Goal: Communication & Community: Answer question/provide support

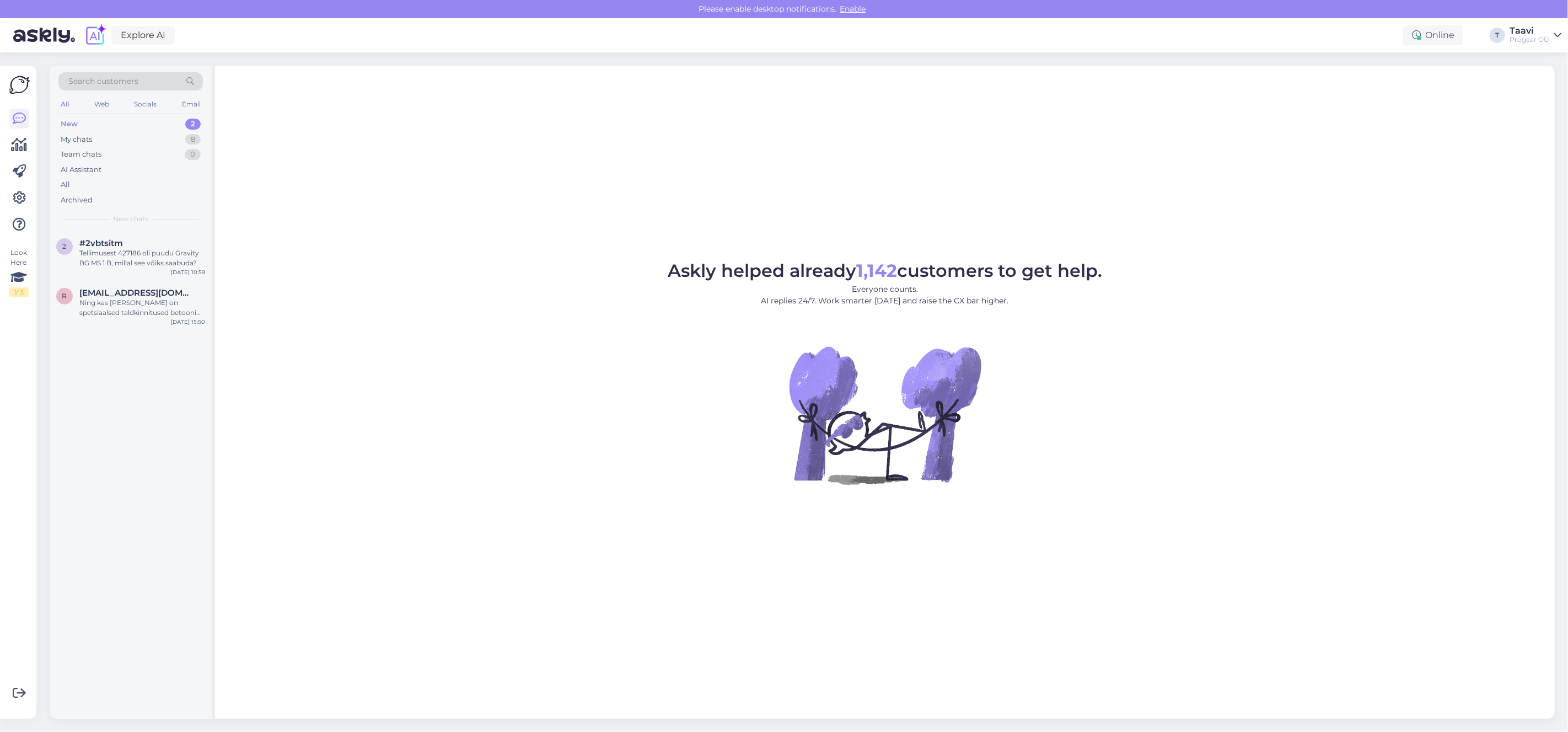
click at [132, 123] on div "New 2" at bounding box center [130, 124] width 144 height 15
click at [126, 142] on div "My chats 8" at bounding box center [130, 139] width 144 height 15
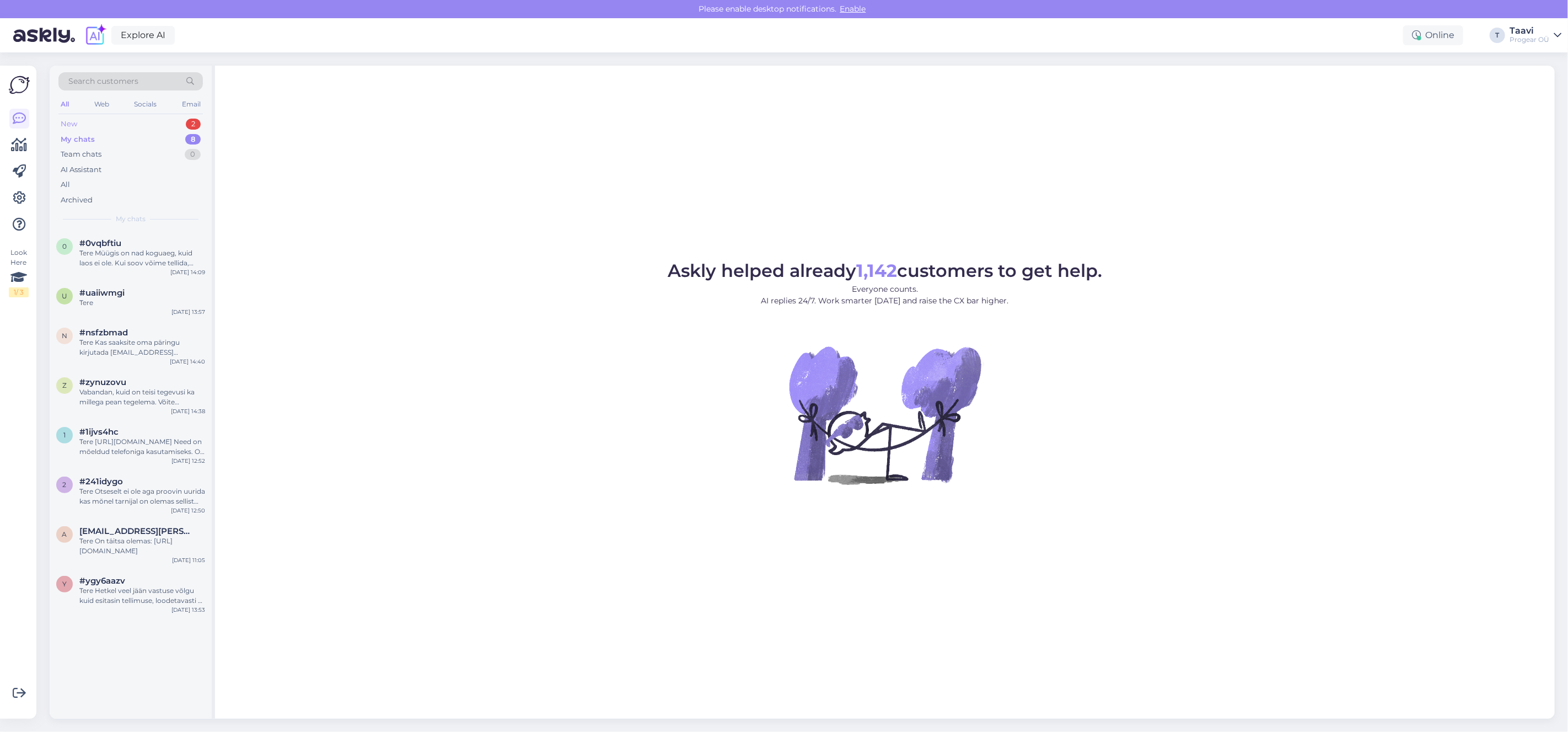
click at [149, 130] on div "New 2" at bounding box center [130, 124] width 144 height 15
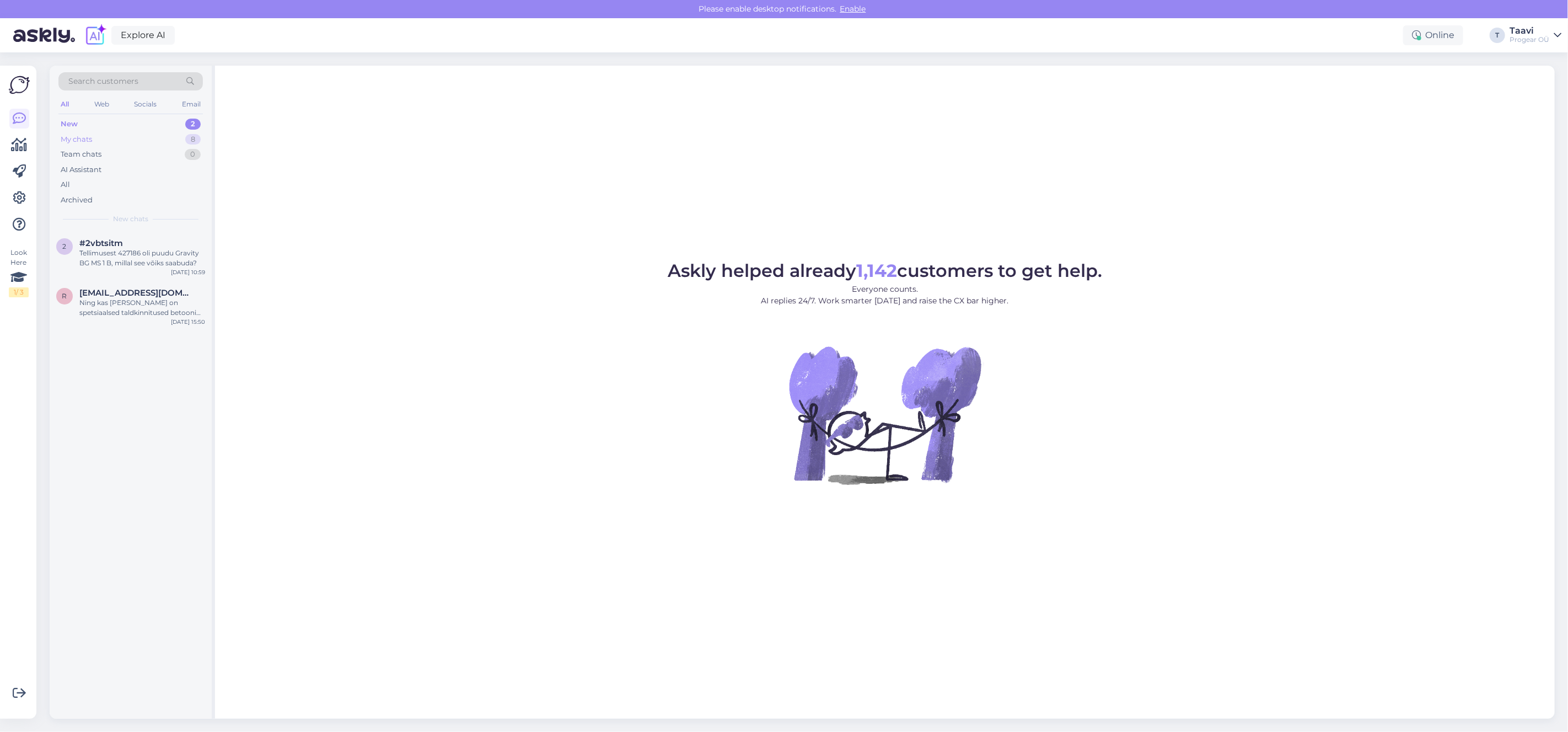
click at [145, 145] on div "My chats 8" at bounding box center [130, 139] width 144 height 15
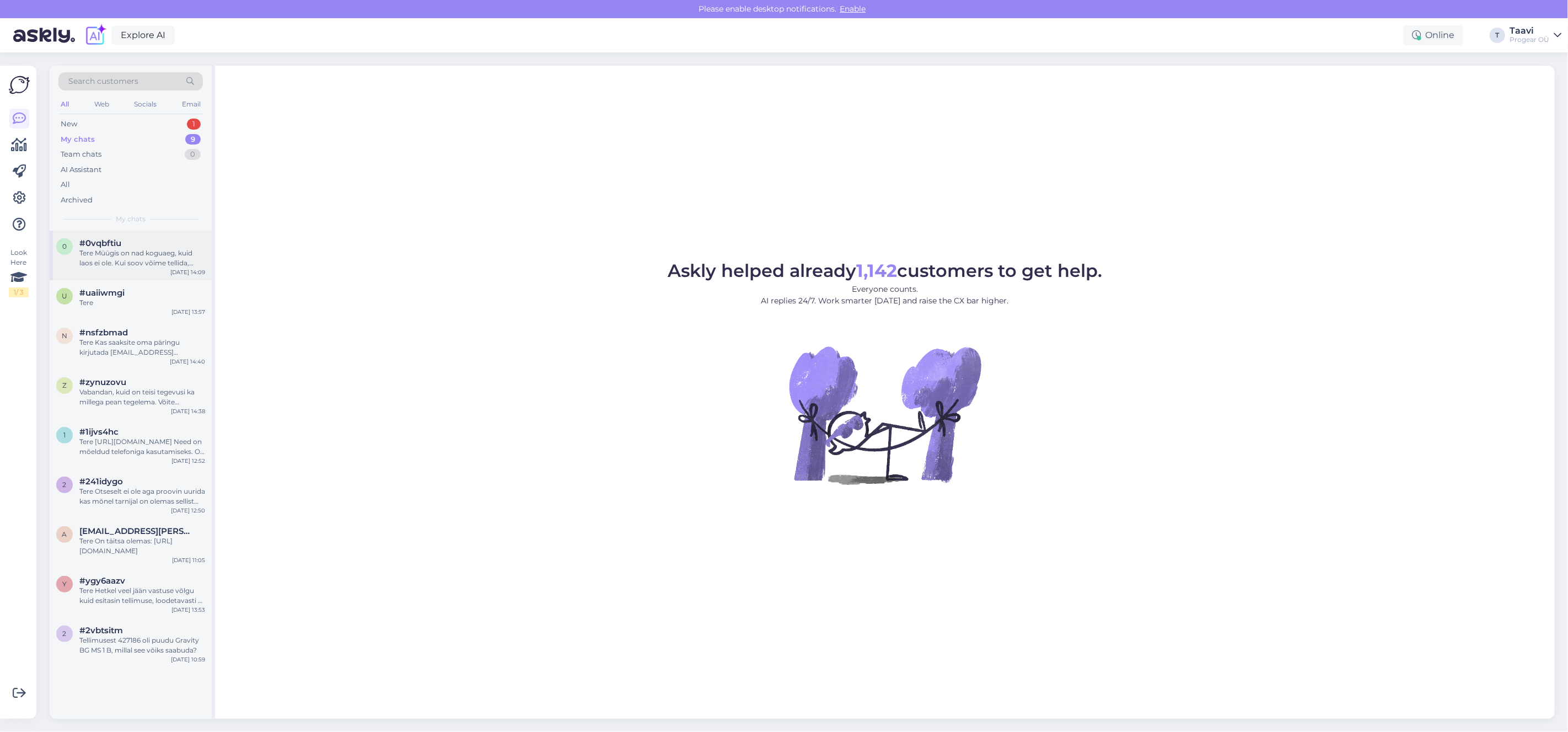
click at [142, 266] on div "Tere Müügis on nad koguaeg, kuid laos ei ole. Kui soov võime tellida, tarne võt…" at bounding box center [142, 258] width 126 height 20
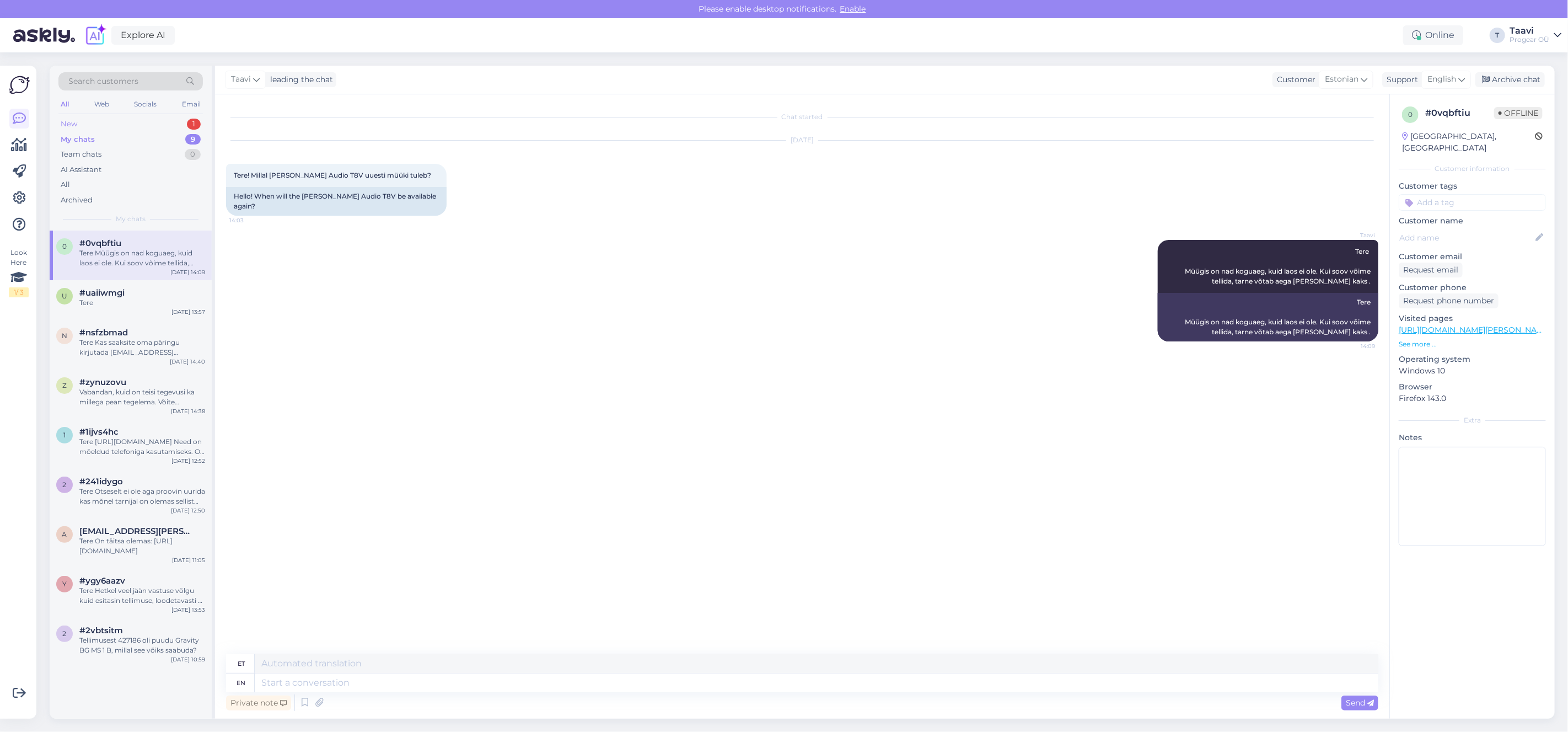
click at [133, 120] on div "New 1" at bounding box center [130, 124] width 144 height 15
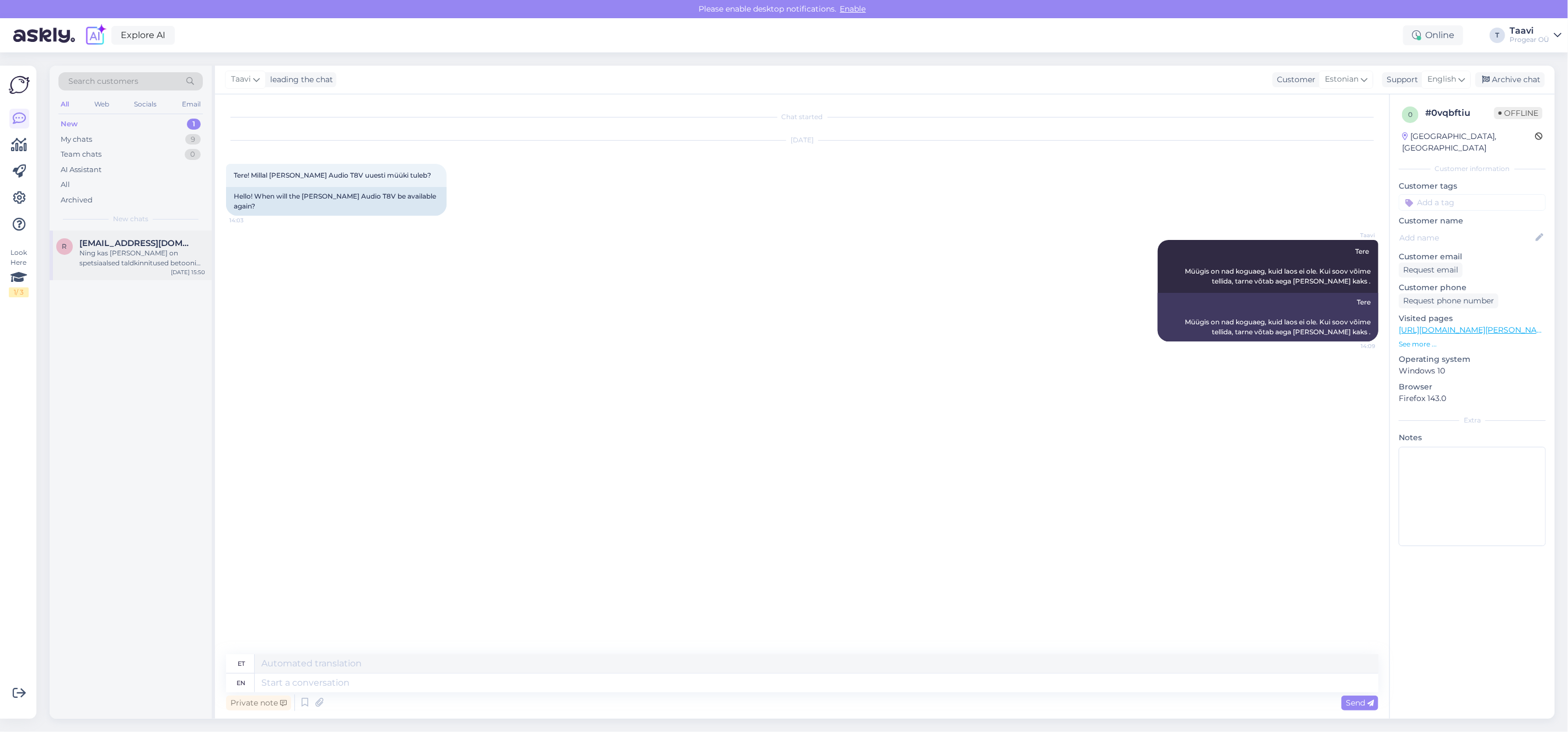
click at [144, 264] on div "Ning kas [PERSON_NAME] on spetsiaalsed taldkinnitused betooni jaoks?" at bounding box center [142, 258] width 126 height 20
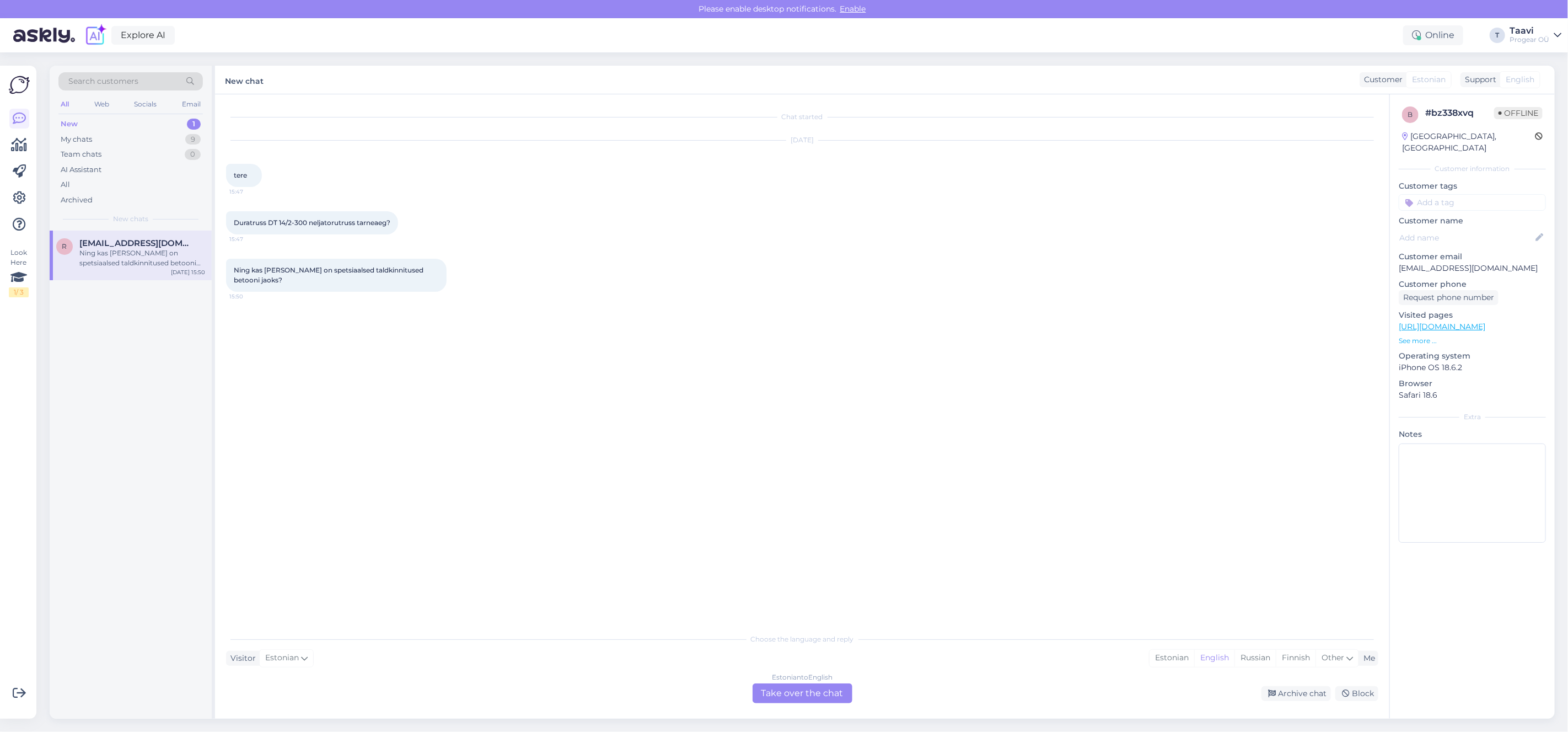
click at [803, 699] on div "Estonian to English Take over the chat" at bounding box center [802, 693] width 100 height 20
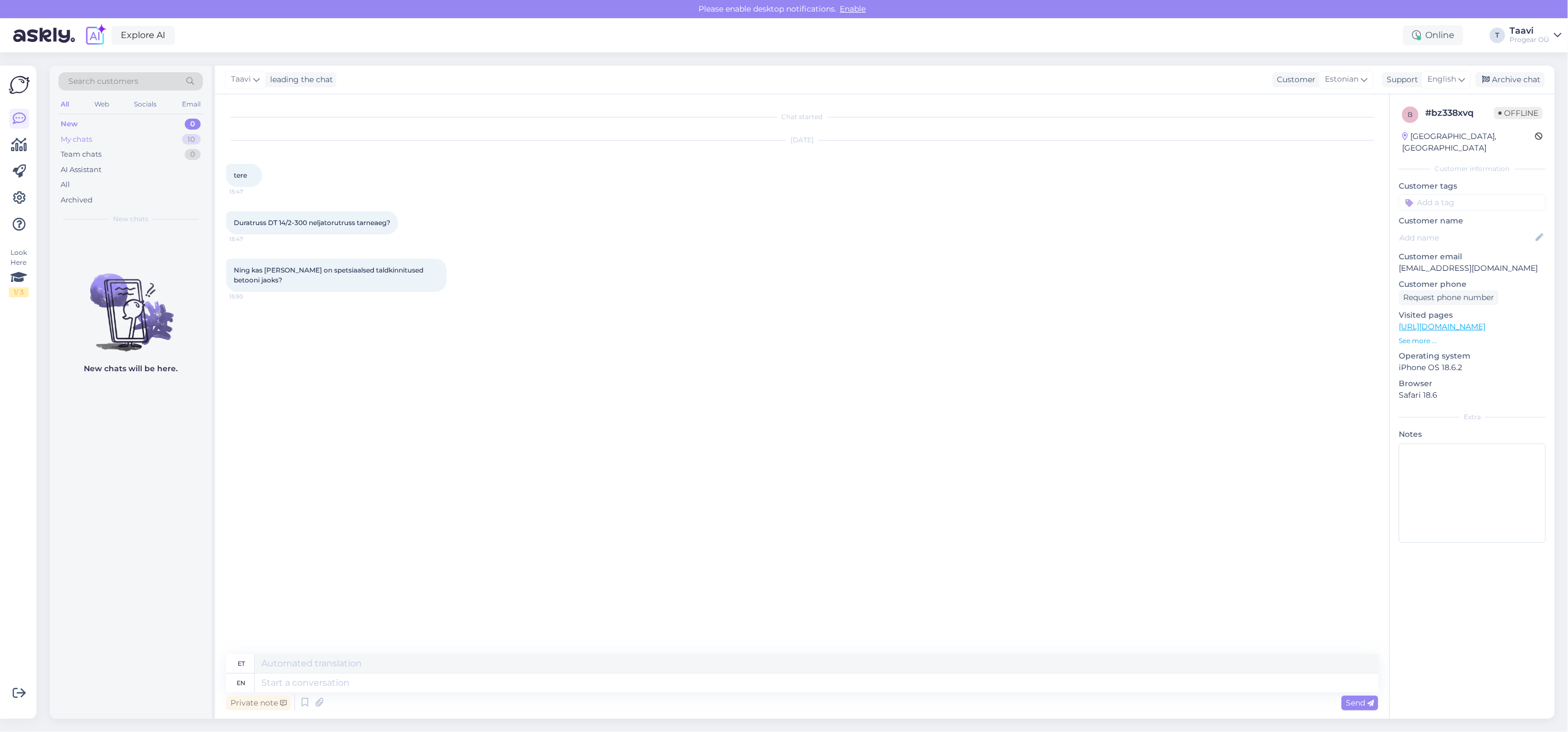
click at [93, 133] on div "My chats 10" at bounding box center [130, 139] width 144 height 15
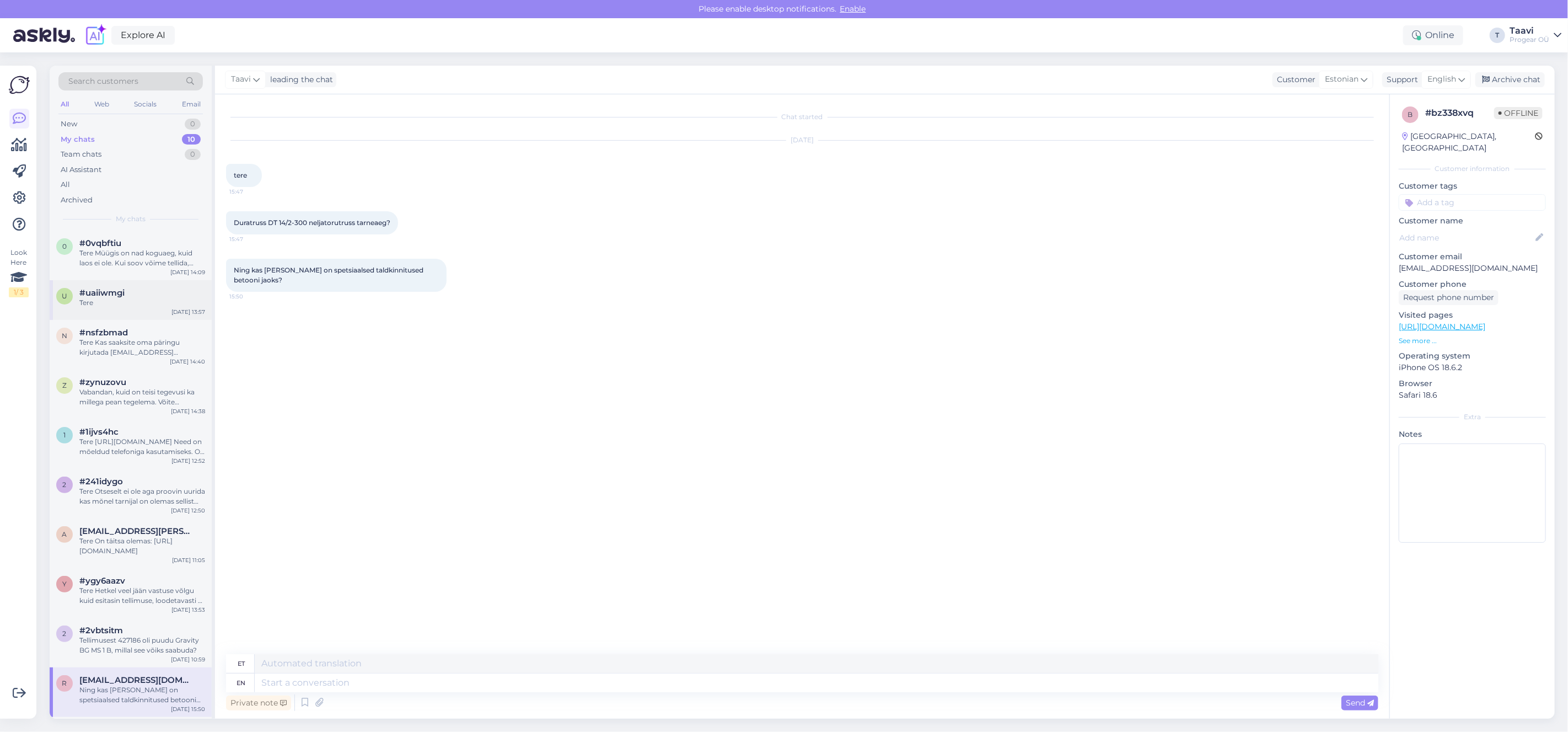
click at [153, 309] on div "u #uaiiwmgi Tere [DATE] 13:57" at bounding box center [131, 300] width 162 height 40
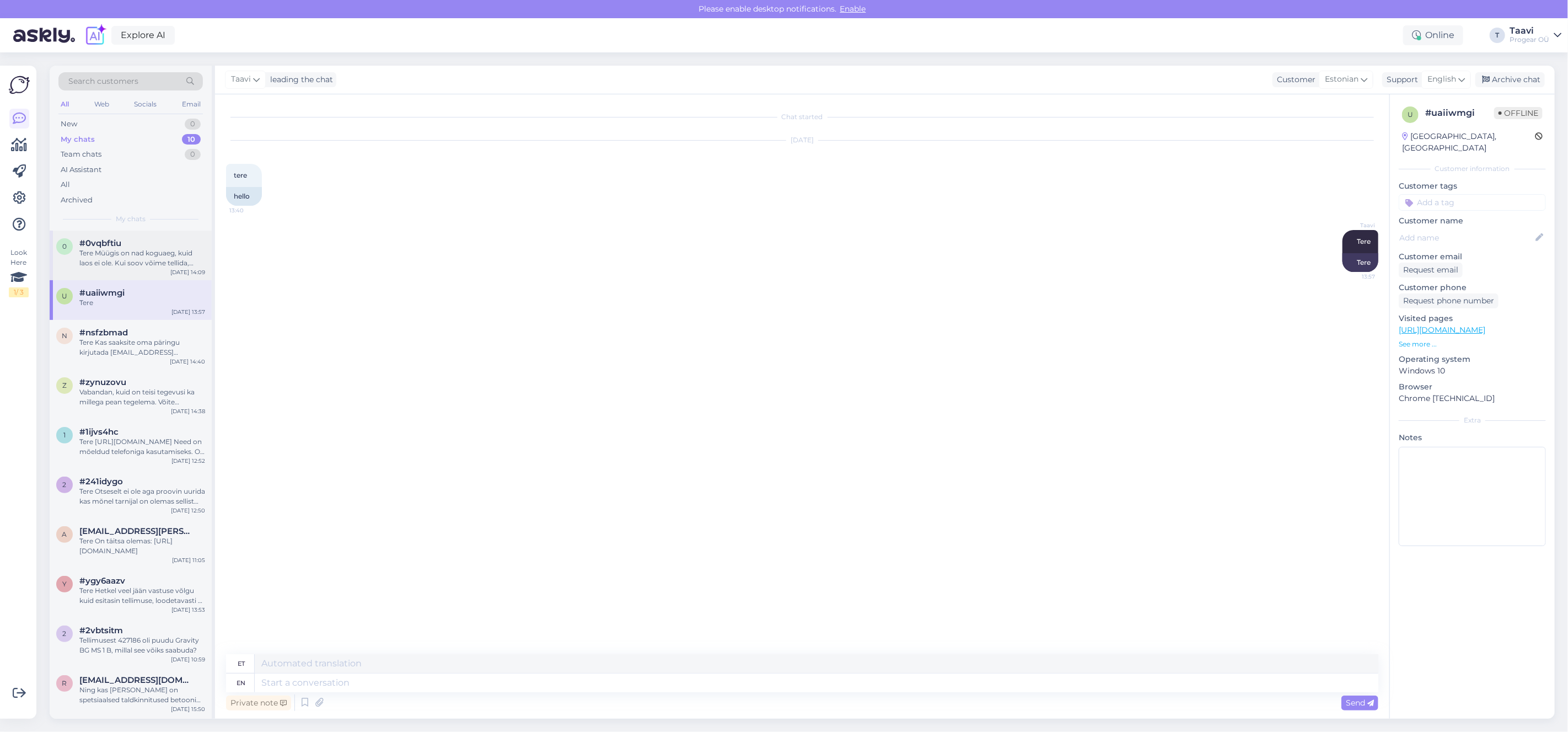
click at [128, 243] on div "#0vqbftiu" at bounding box center [142, 243] width 126 height 10
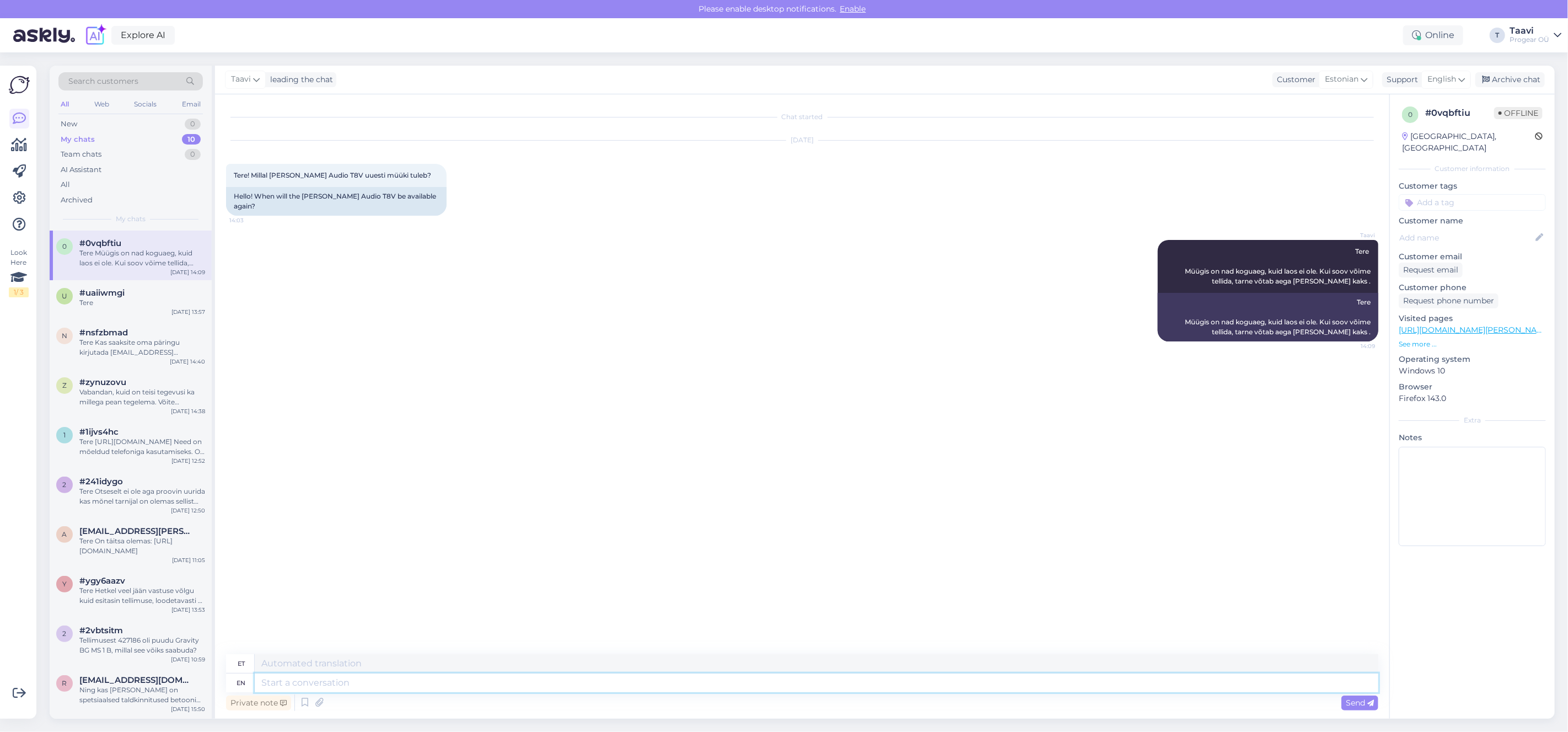
click at [370, 684] on textarea at bounding box center [816, 683] width 1124 height 19
type textarea "Tellisin"
type textarea "Tellisin 2"
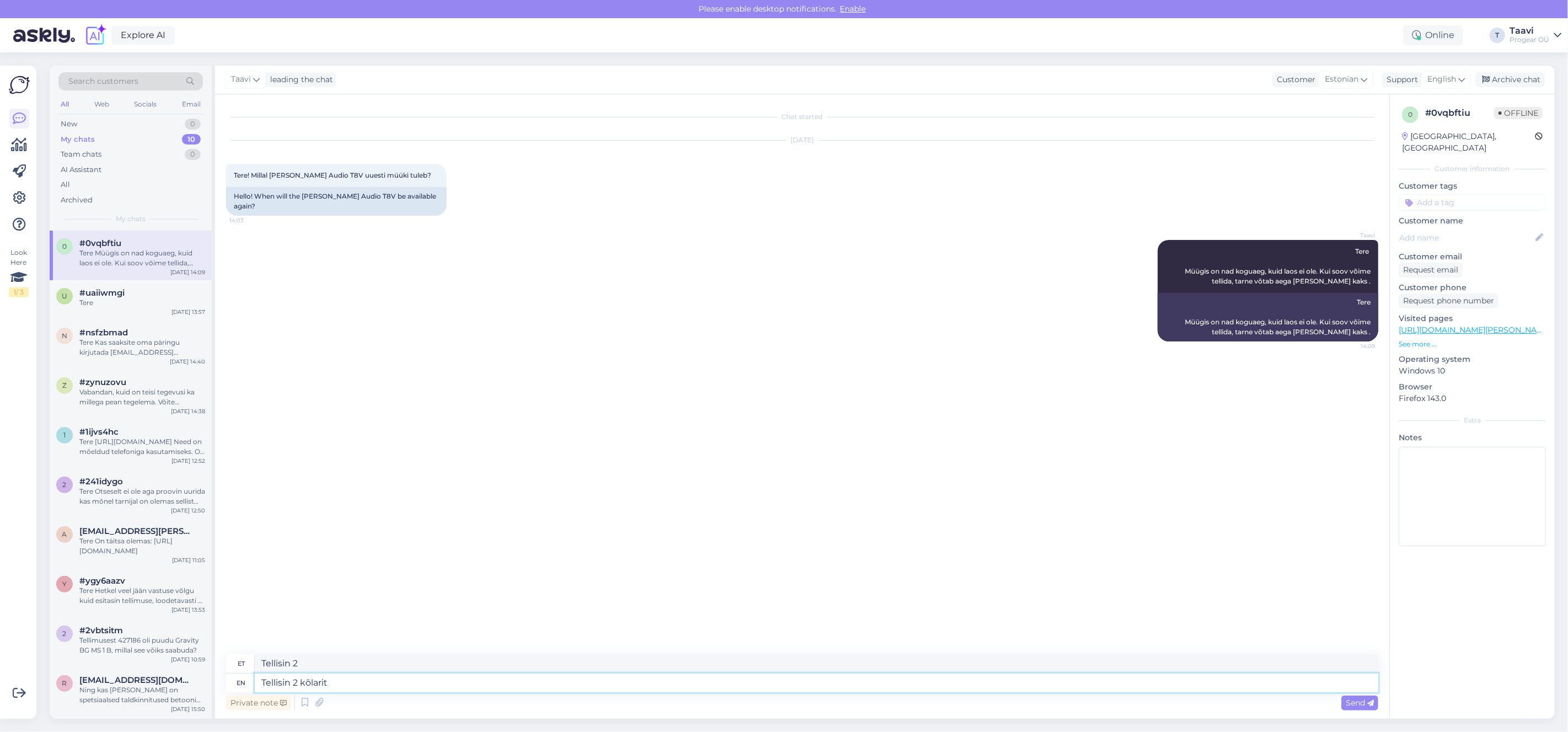
type textarea "Tellisin 2 kõlarit"
type textarea "Tellisin 2"
type textarea "Tellisin 2 x"
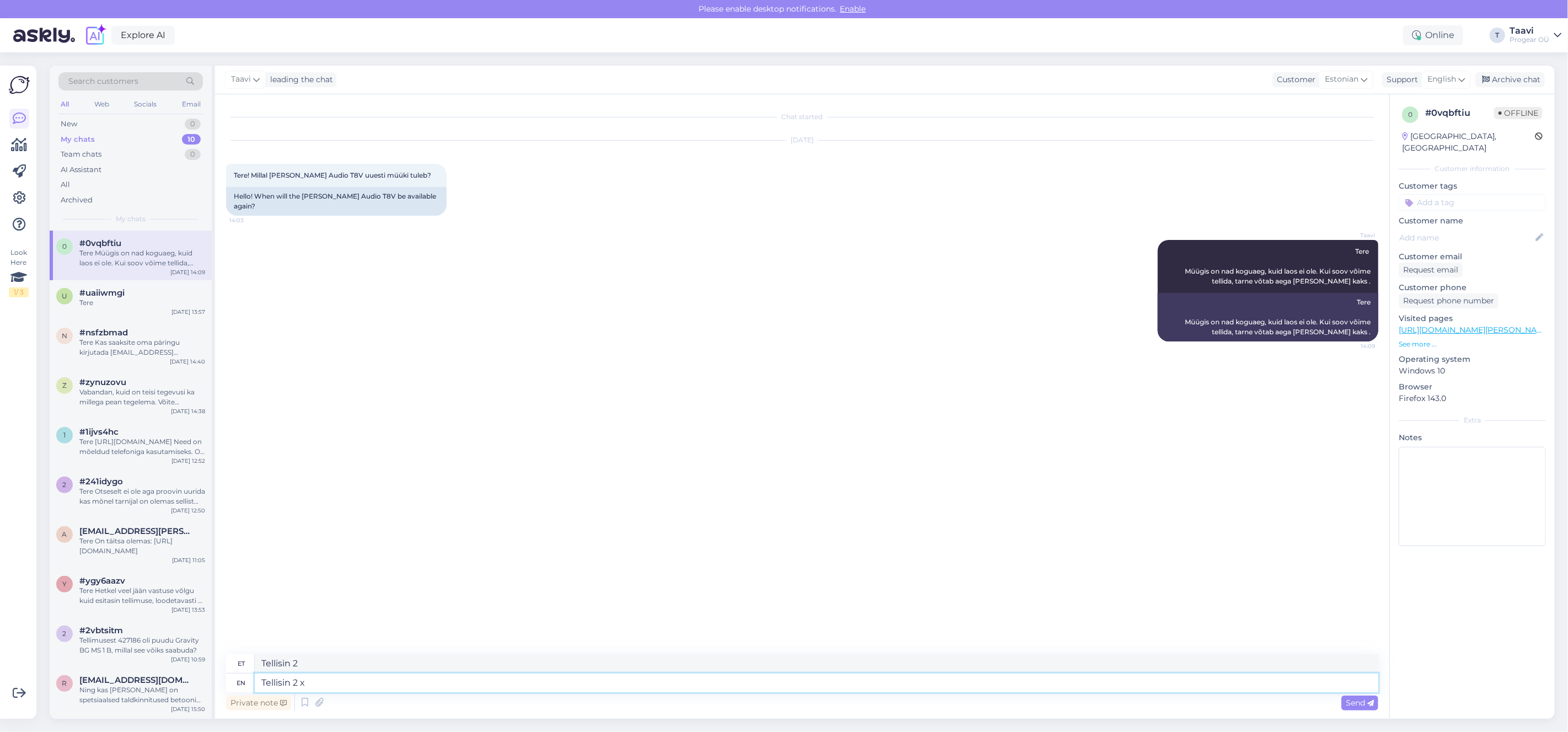
type textarea "Tellisin 2 x"
type textarea "Tellisin 2 x tv"
type textarea "Tellisin 2 x televiisor"
type textarea "Tellisin 2 x t"
type textarea "Tellisin 2 xt"
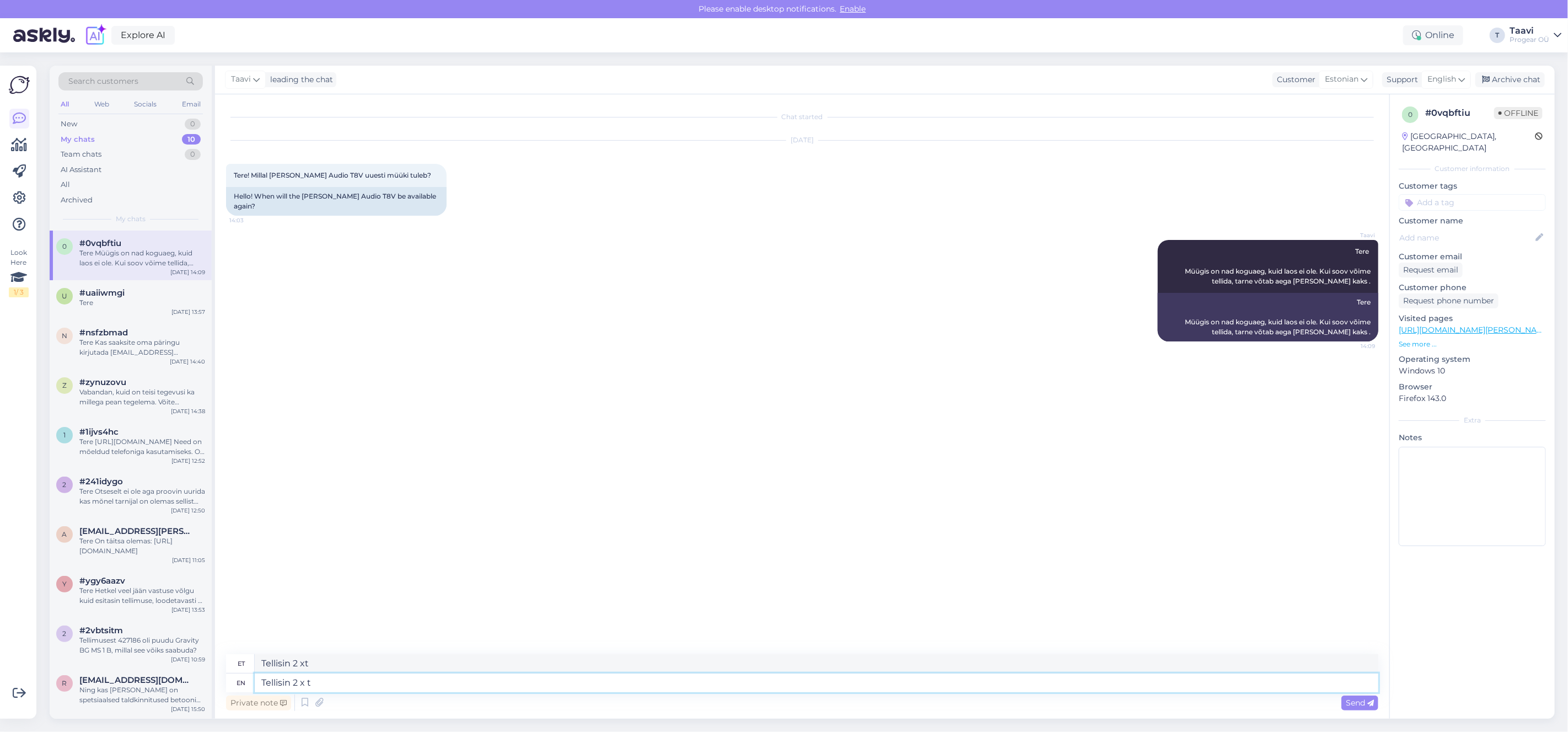
type textarea "Tellisin 2 x"
type textarea "Tellisin 2 x T8V"
type textarea "Tellisin 2 x adT8V"
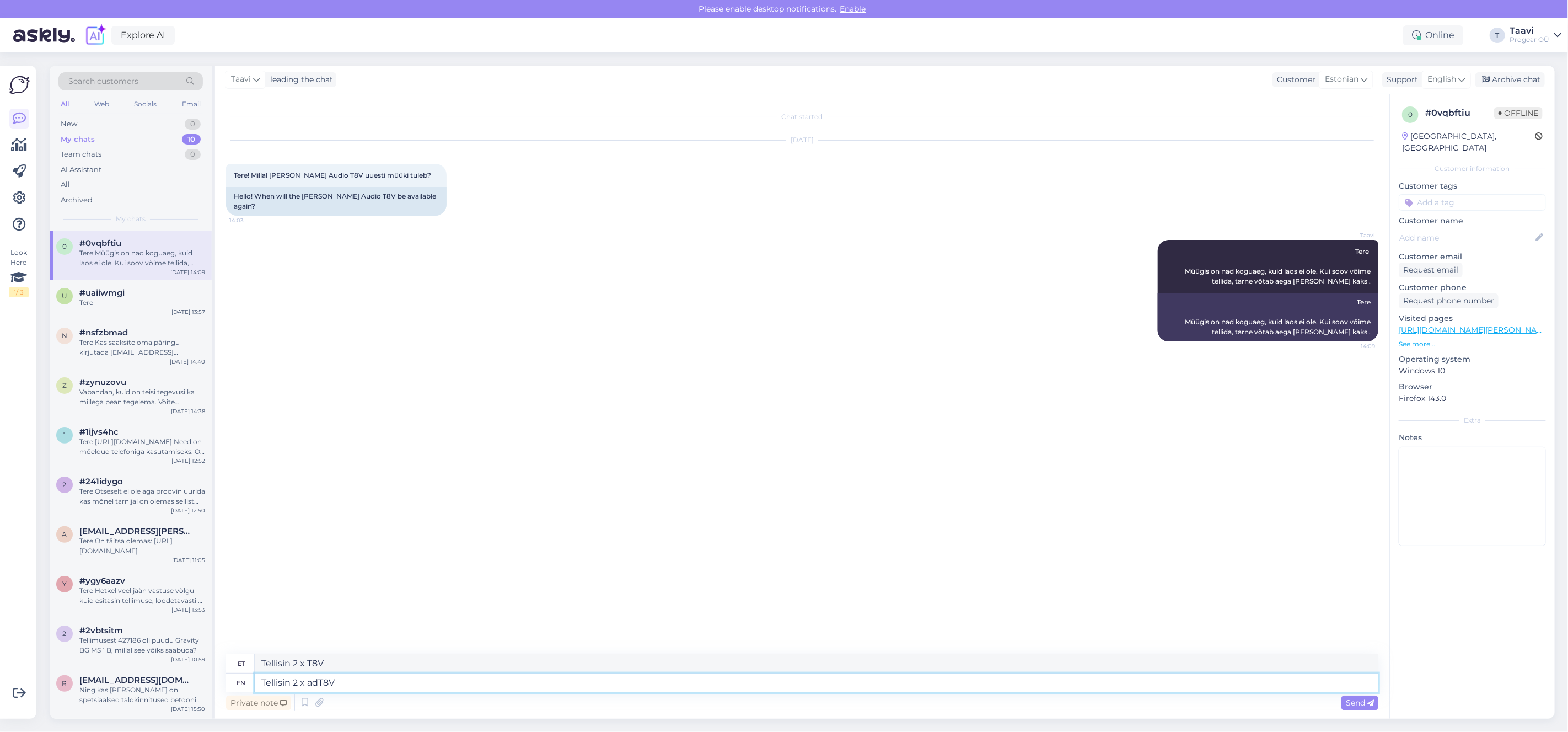
type textarea "Tellisin 2 x aT8V"
type textarea "Tellisin 2 x adamT8V"
type textarea "Tellisin 2 x adam aT8V"
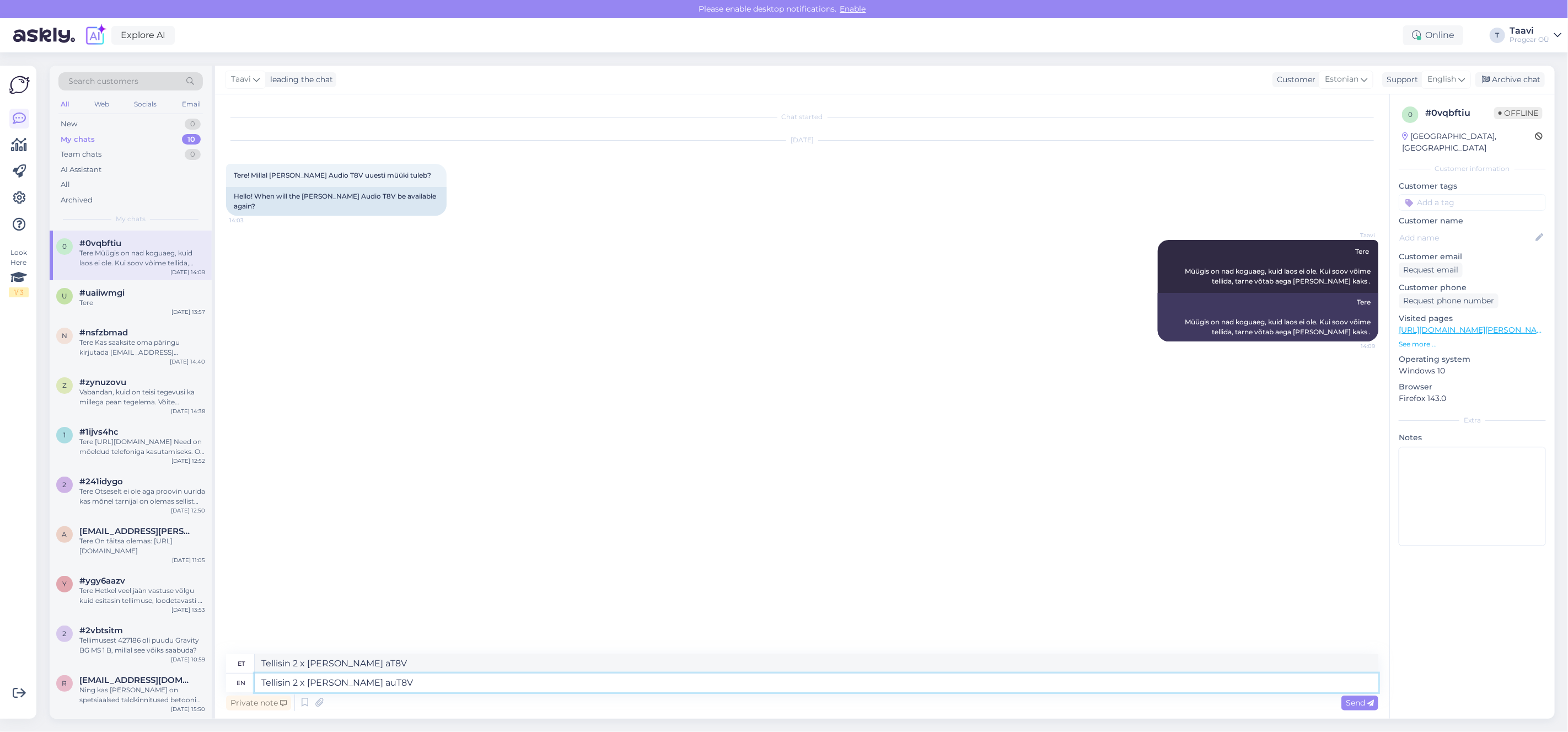
type textarea "Tellisin 2 x adam audT8V"
type textarea "Tellisin 2 x adam auT8V"
type textarea "Tellisin 2 x adam audiT8V"
type textarea "Tellisin 2 x adam audT8V"
type textarea "Tellisin 2 x adam audioT8V"
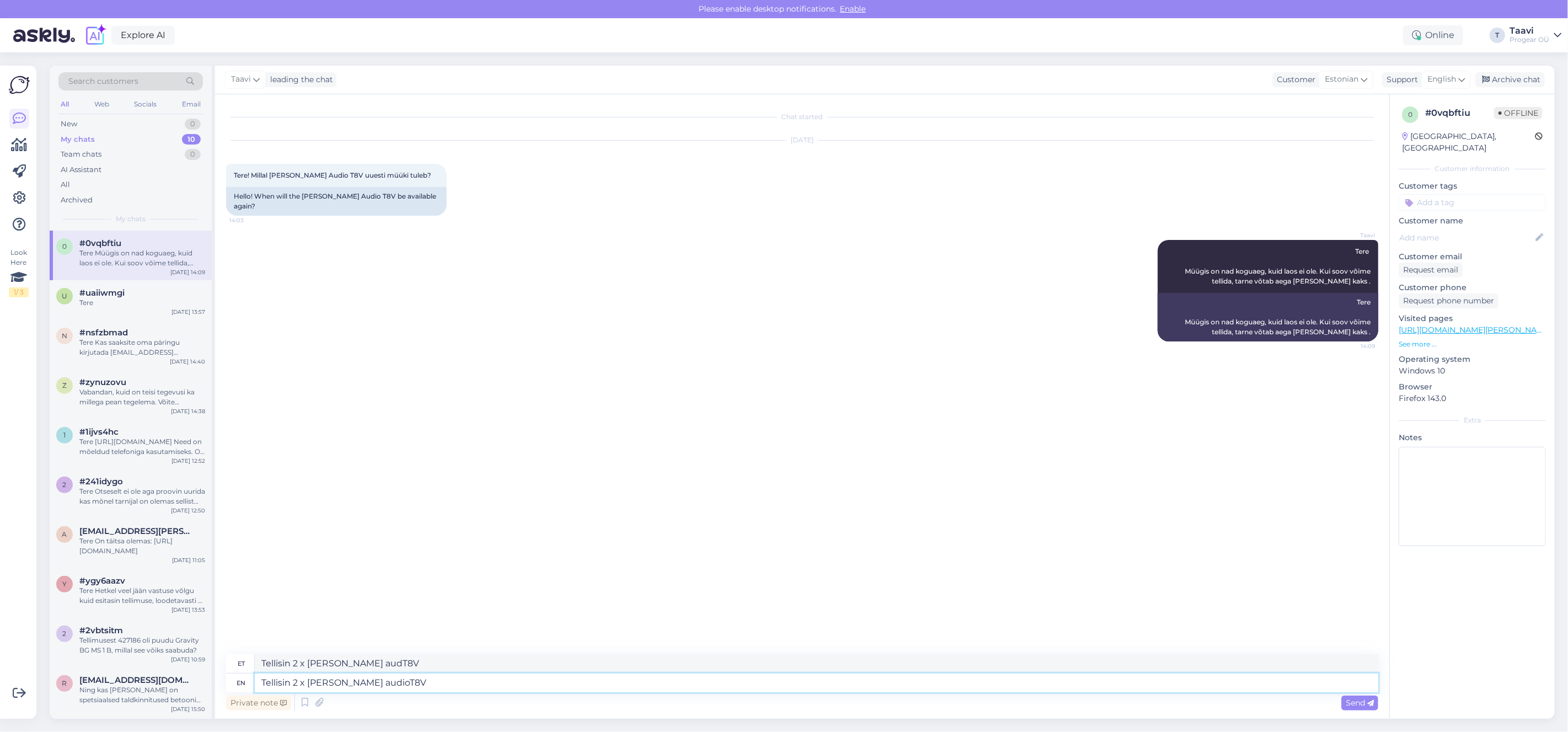
type textarea "Tellisin 2 x adam audiT8V"
type textarea "Tellisin 2 x adam audio T8V"
click at [395, 684] on textarea "Tellisin 2 x adam audio T8V" at bounding box center [816, 683] width 1124 height 19
type textarea "Tellisin 2 x adam audio T8V -d"
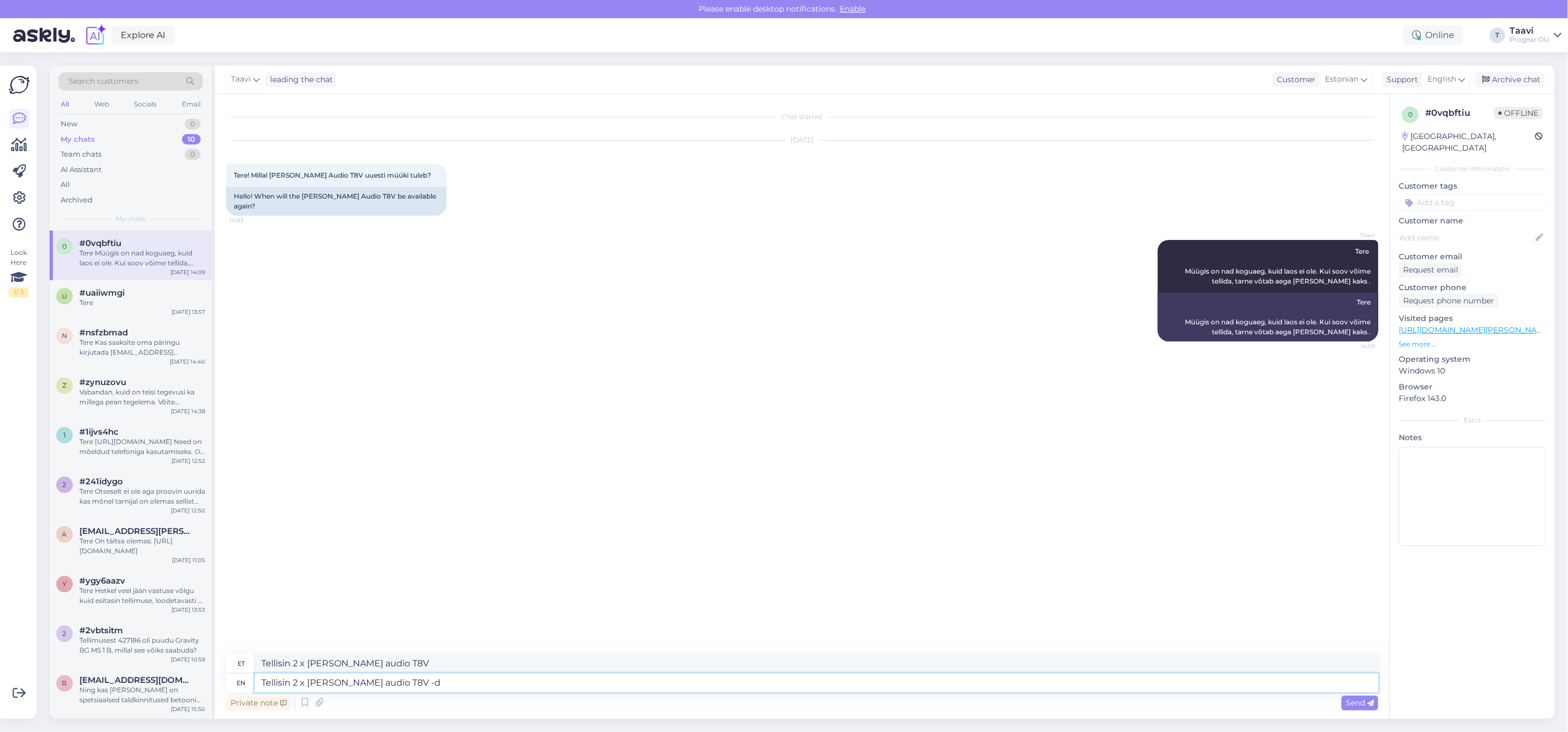
type textarea "Tellisin 2 x adam audio T8V -d"
type textarea "Tellisin 2 x adam audio T8V -d meile l"
type textarea "Tellisin 2 x adam audio T8V -d meile"
type textarea "Tellisin 2 x adam audio T8V -d meile lattu"
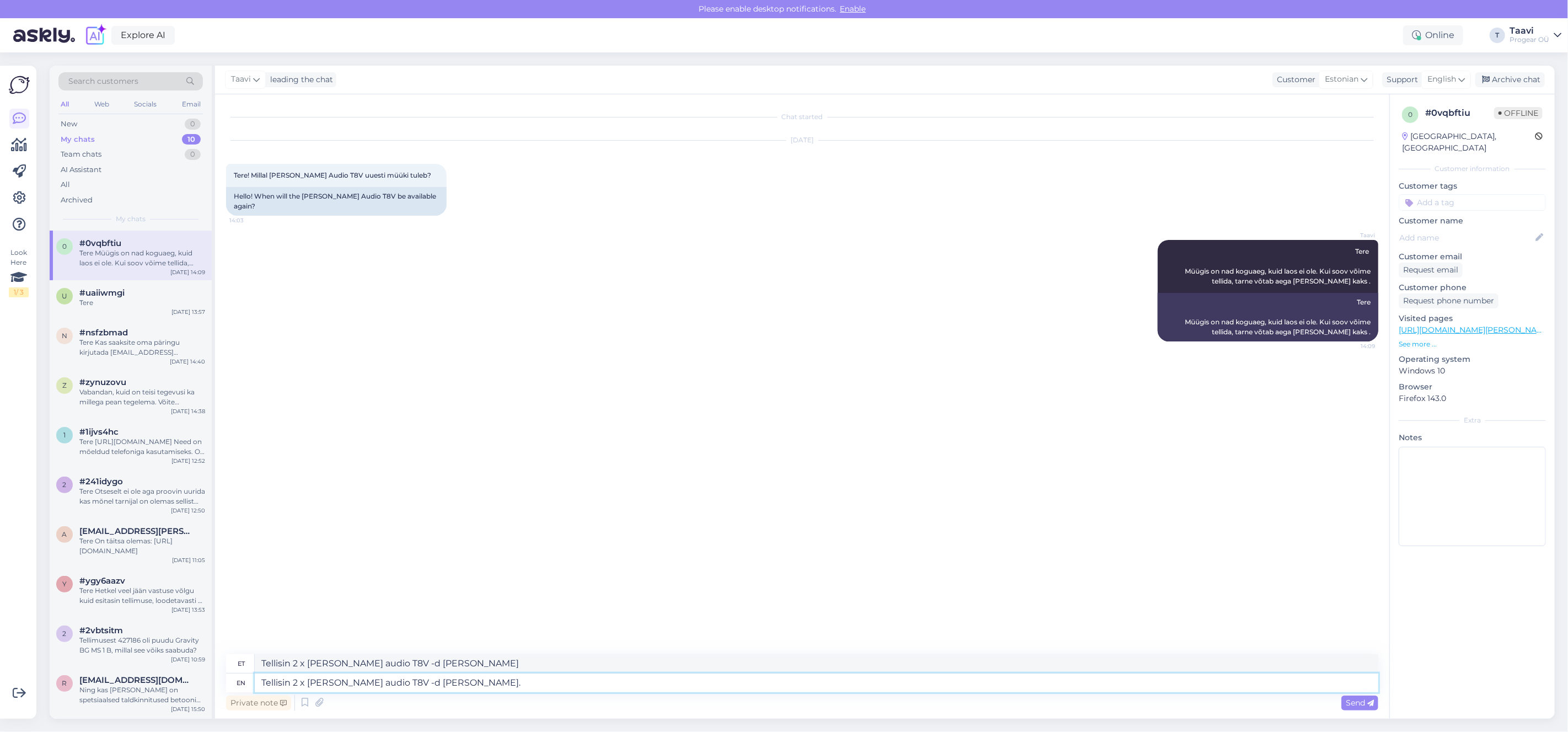
type textarea "Tellisin 2 x adam audio T8V -d meile lattu."
type textarea "Tellisin 2 x adam audio T8V -d meile lattu. Ehk si"
type textarea "Tellisin 2 x adam audio T8V -d meile lattu. Ehk"
type textarea "Tellisin 2 x adam audio T8V -d meile lattu. Ehk siis"
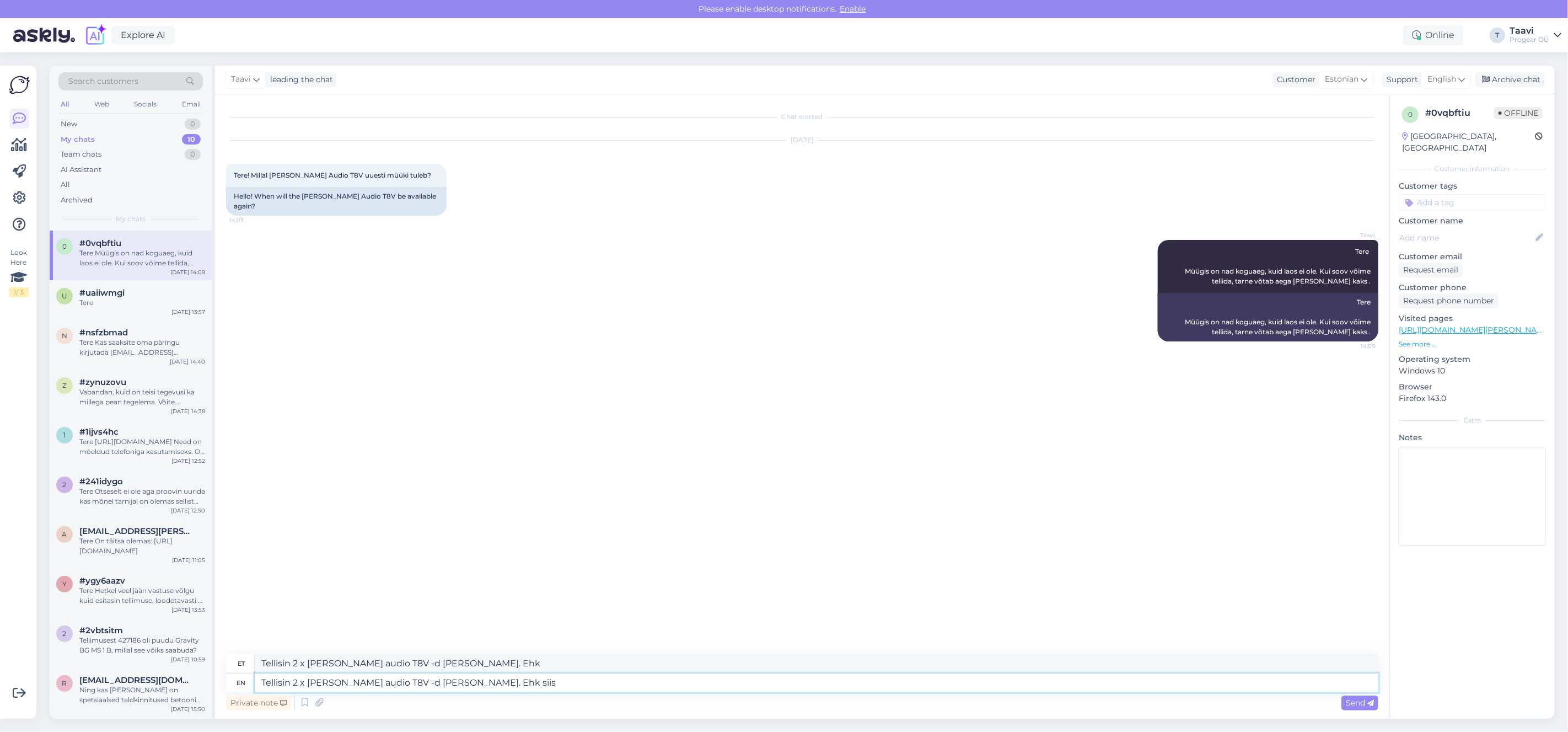
type textarea "Tellisin 2 x adam audio T8V -d meile lattu. Ehk siis"
type textarea "Tellisin 2 x adam audio T8V -d meile lattu. Ehk siis võiks pe"
type textarea "Tellisin 2 x adam audio T8V -d meile lattu. Ehk siis võiks"
type textarea "Tellisin 2 x adam audio T8V -d meile lattu. Ehk siis võiks peatselt o"
type textarea "Tellisin 2 x adam audio T8V -d meile lattu. Ehk siis võiks peatselt"
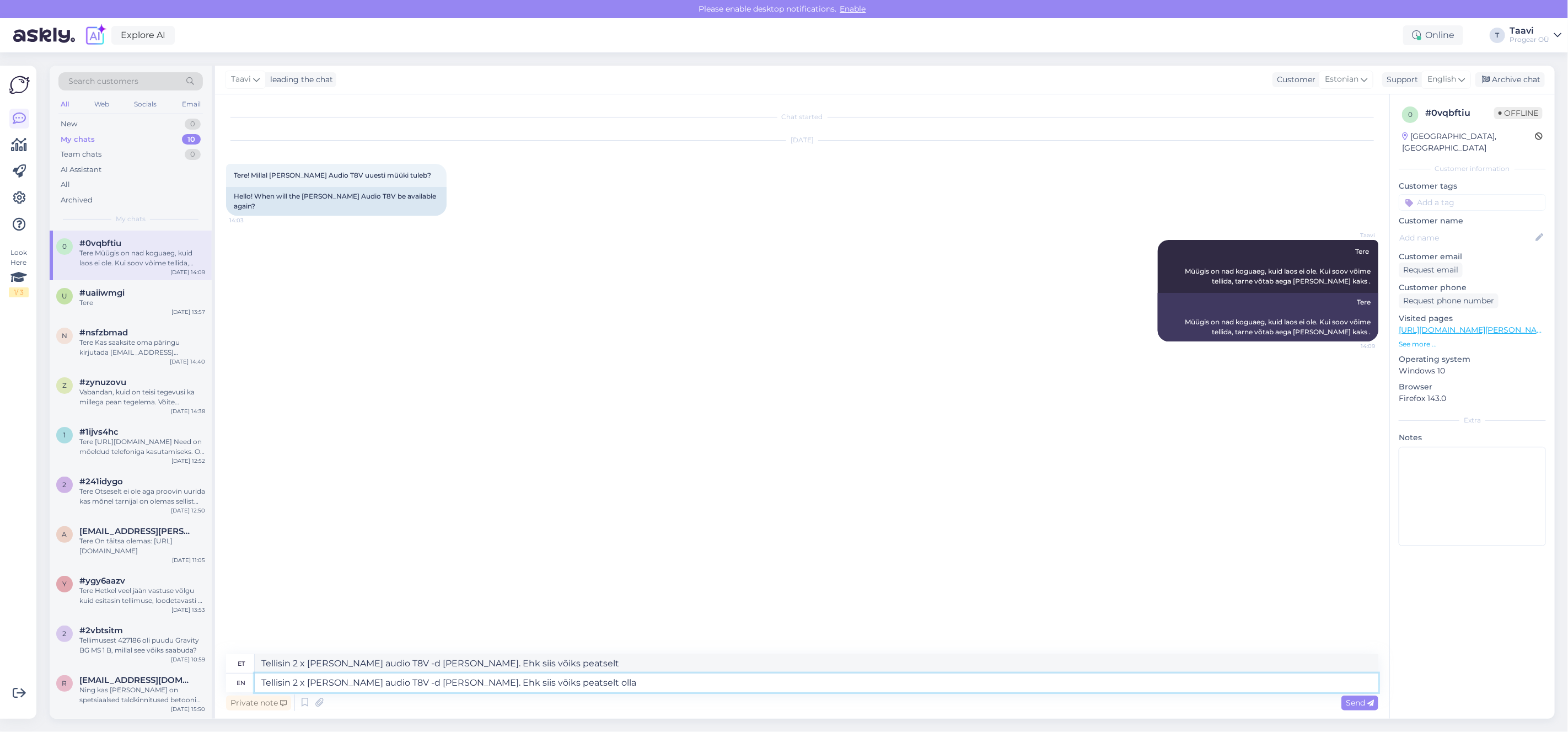
type textarea "Tellisin 2 x adam audio T8V -d meile lattu. Ehk siis võiks peatselt olla"
type textarea "Tellisin 2 x adam audio T8V -d meile lattu. Ehk siis võiks peatselt olla meil k"
type textarea "Tellisin 2 x adam audio T8V -d meile lattu. Ehk siis võiks peatselt olla meil"
type textarea "Tellisin 2 x adam audio T8V -d meile lattu. Ehk siis võiks peatselt olla meil k…"
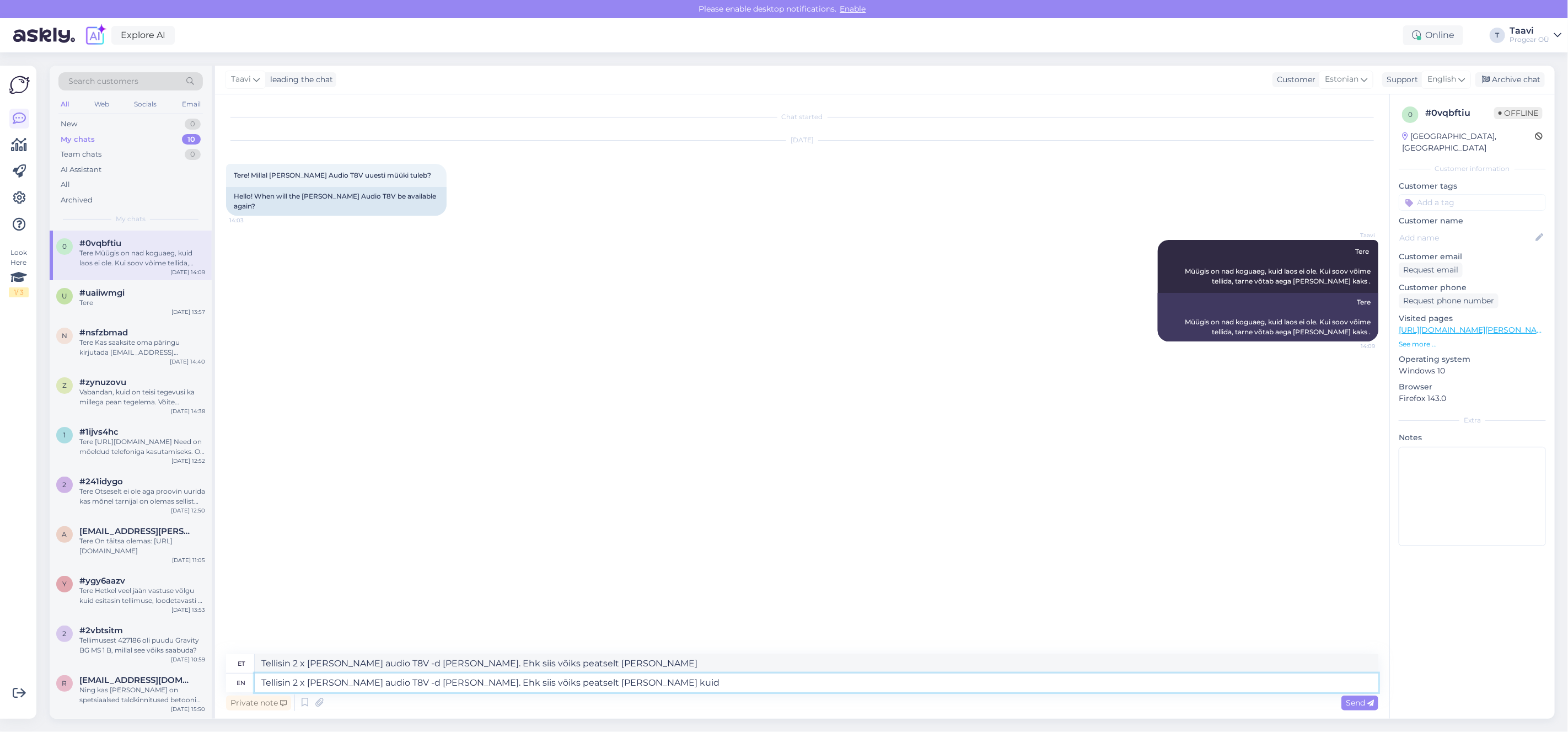
type textarea "Tellisin 2 x adam audio T8V -d meile lattu. Ehk siis võiks peatselt olla meil k…"
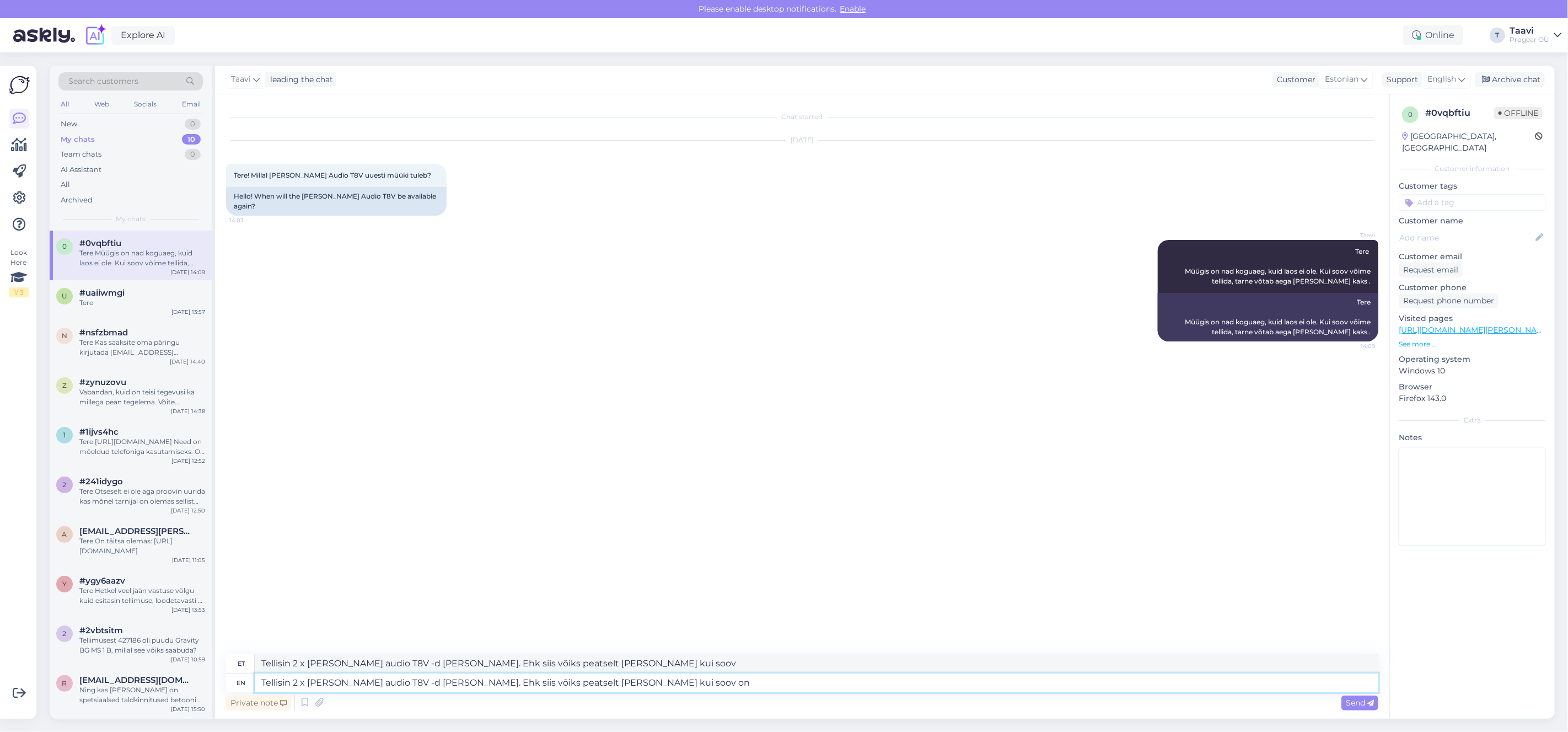
type textarea "Tellisin 2 x adam audio T8V -d meile lattu. Ehk siis võiks peatselt olla meil k…"
click at [1371, 705] on icon at bounding box center [1370, 703] width 7 height 7
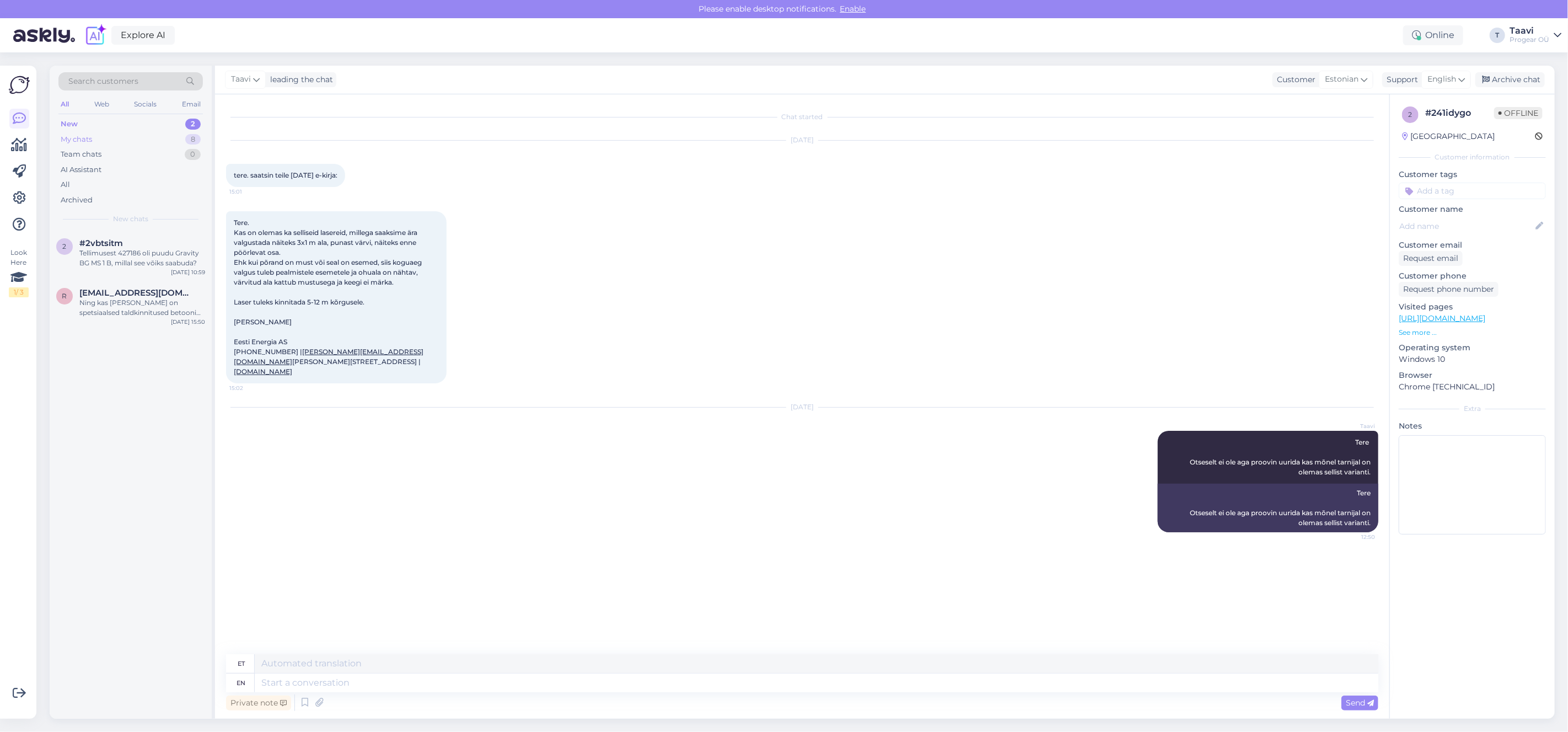
click at [128, 143] on div "My chats 8" at bounding box center [130, 139] width 144 height 15
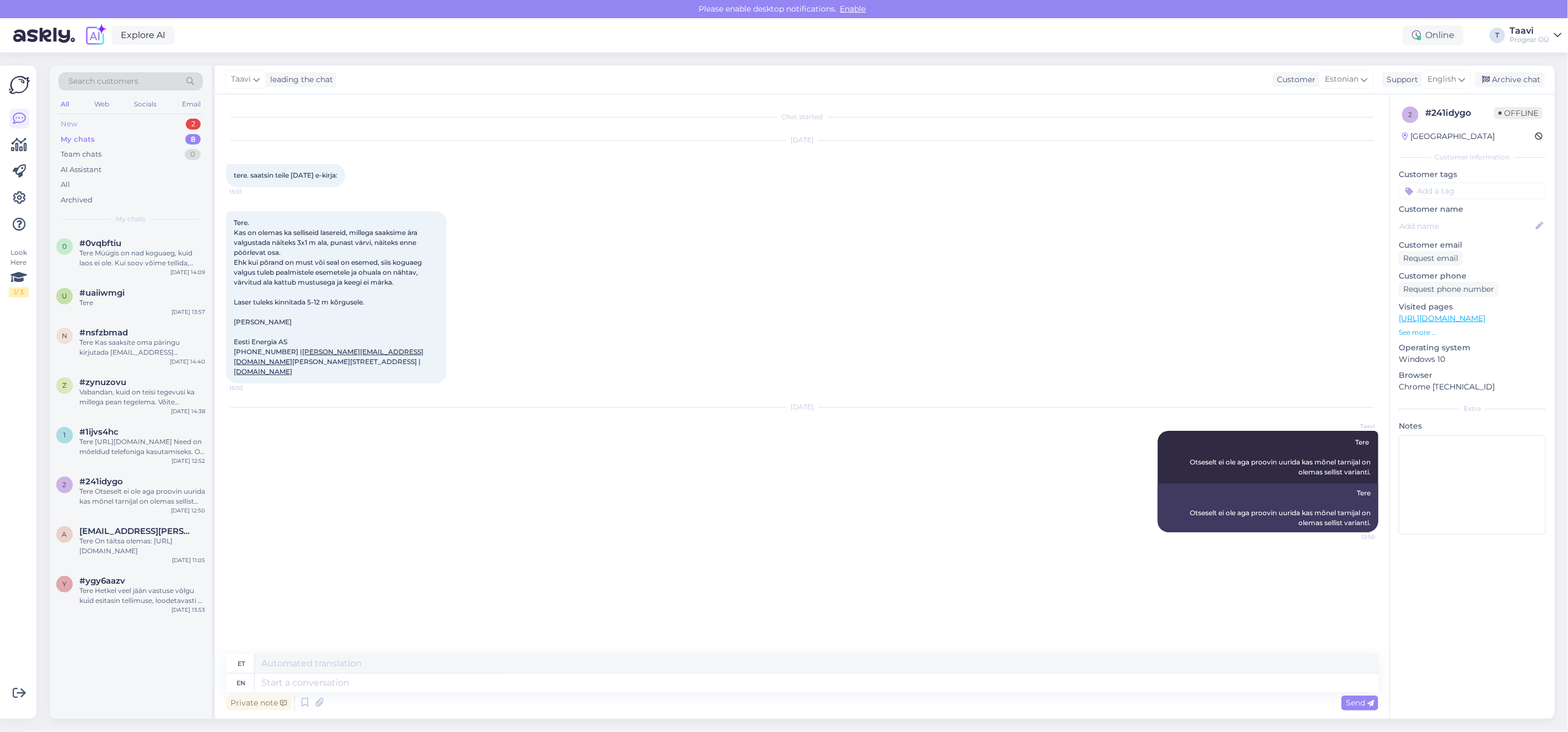
click at [133, 126] on div "New 2" at bounding box center [130, 124] width 144 height 15
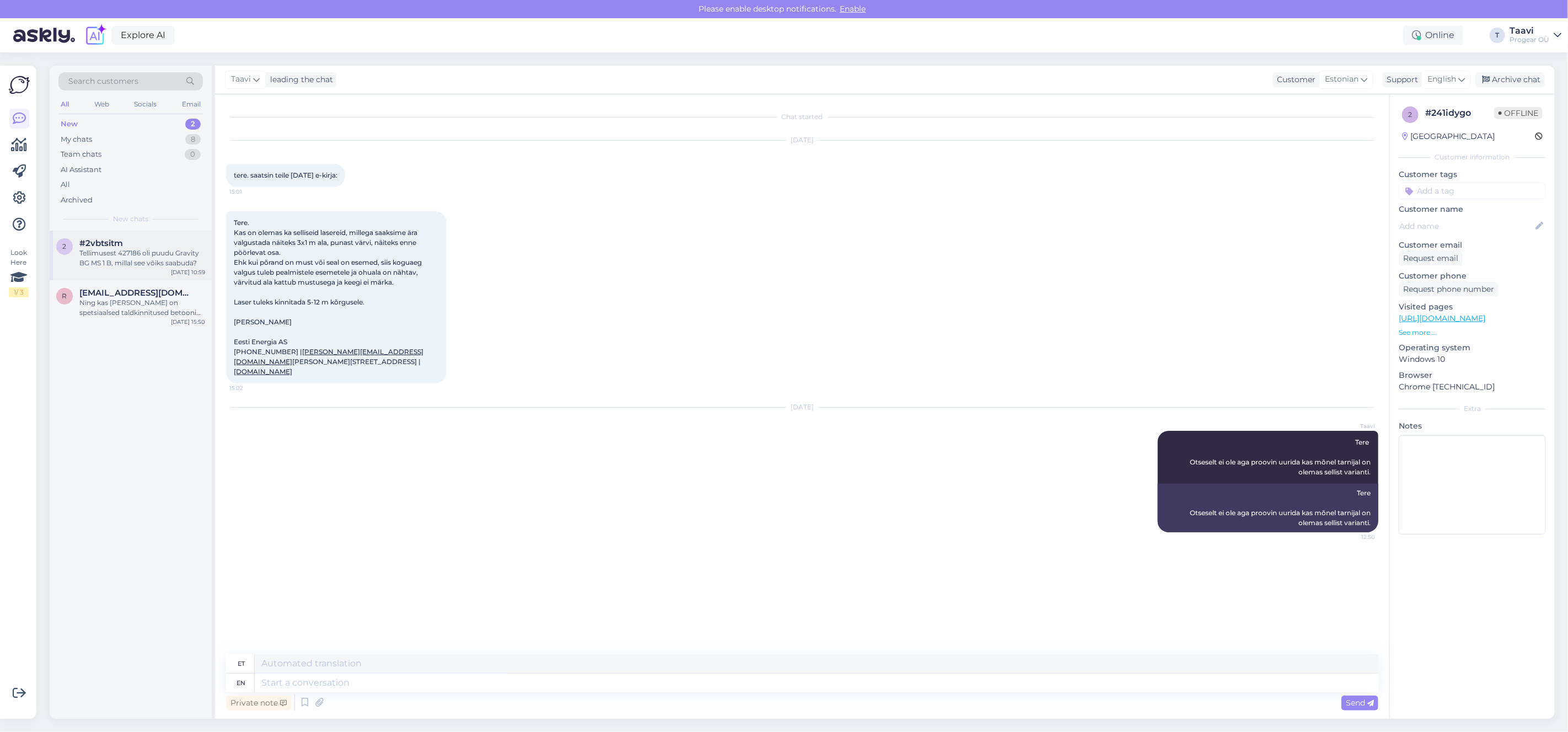
click at [149, 258] on div "Tellimusest 427186 oli puudu Gravity BG MS 1 B, millal see võiks saabuda?" at bounding box center [142, 258] width 126 height 20
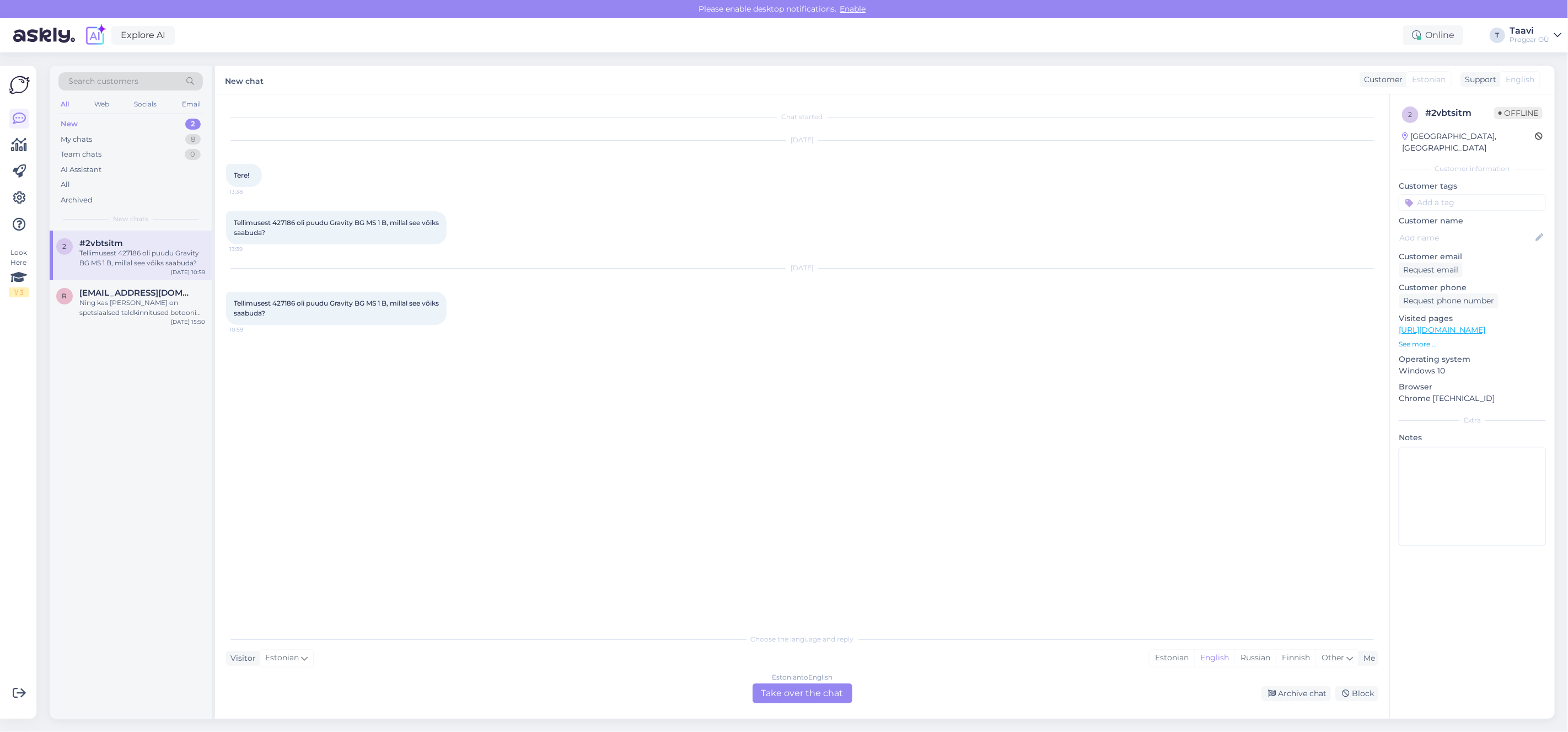
click at [780, 701] on div "Estonian to English Take over the chat" at bounding box center [802, 693] width 100 height 20
